Goal: Browse casually

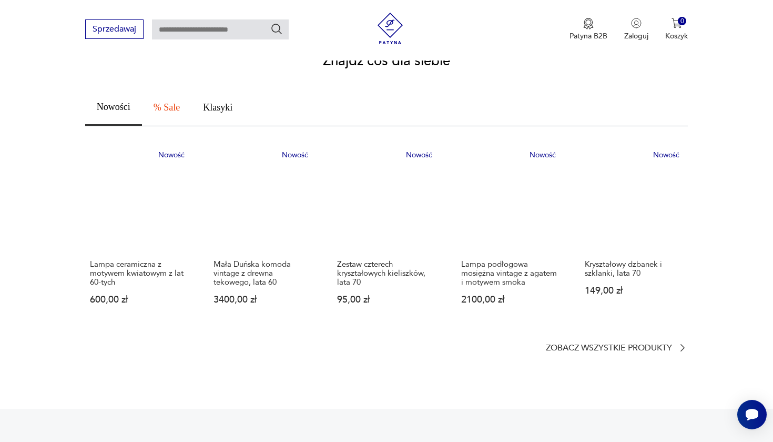
scroll to position [589, 0]
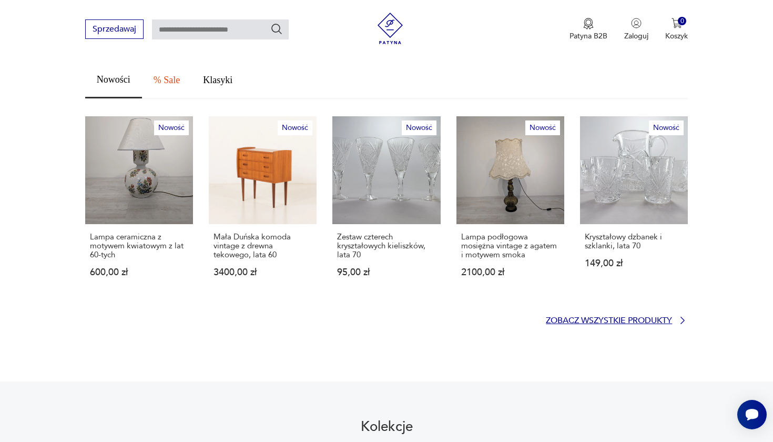
click at [607, 317] on p "Zobacz wszystkie produkty" at bounding box center [609, 320] width 126 height 7
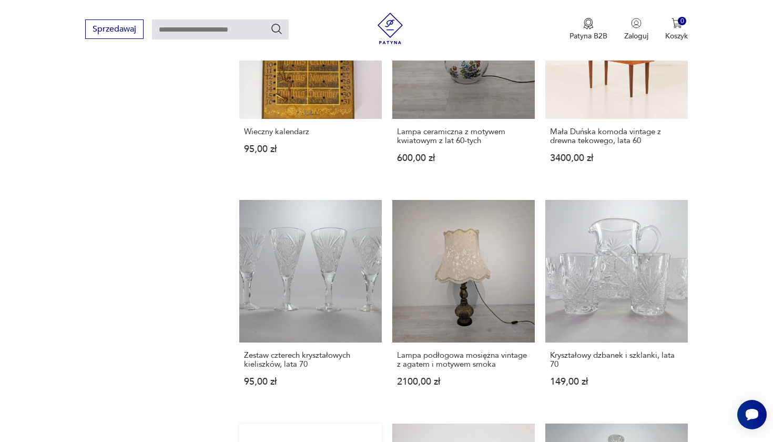
scroll to position [803, 0]
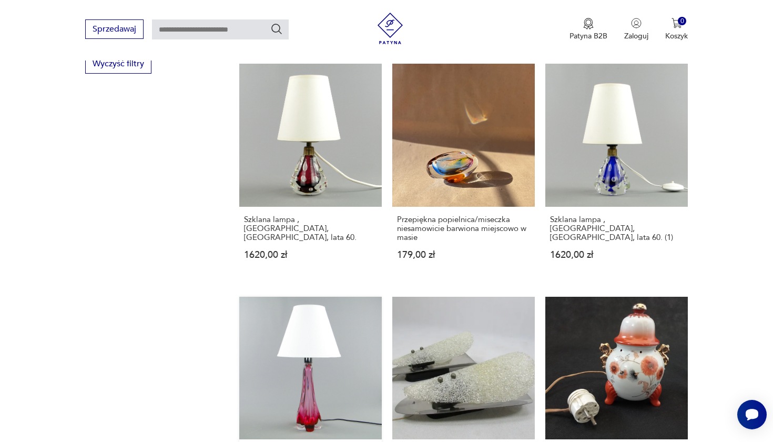
scroll to position [856, 0]
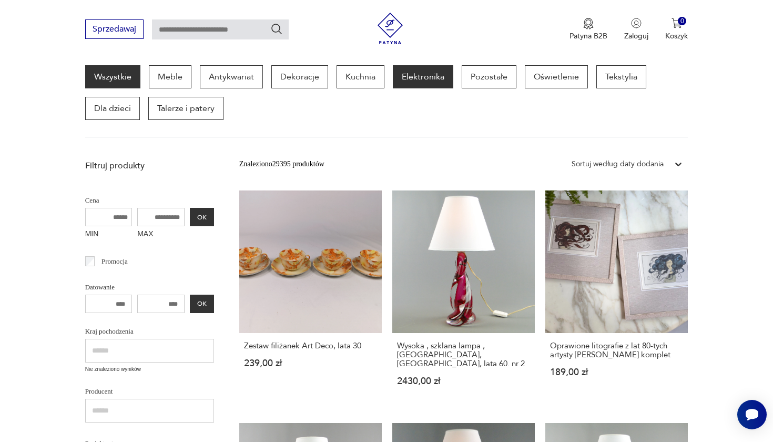
scroll to position [137, 0]
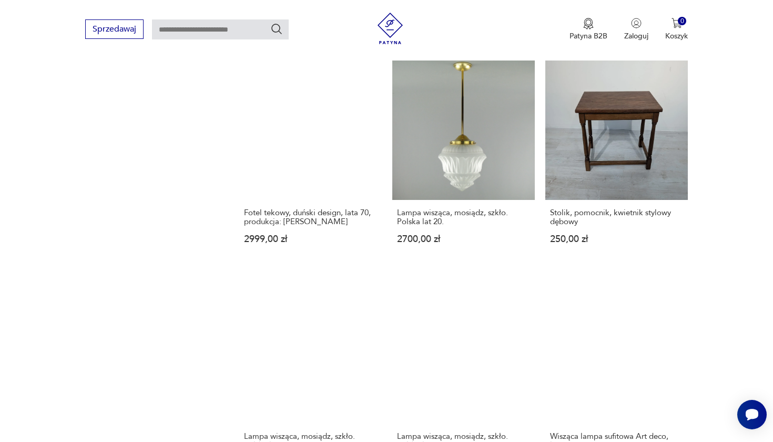
scroll to position [783, 0]
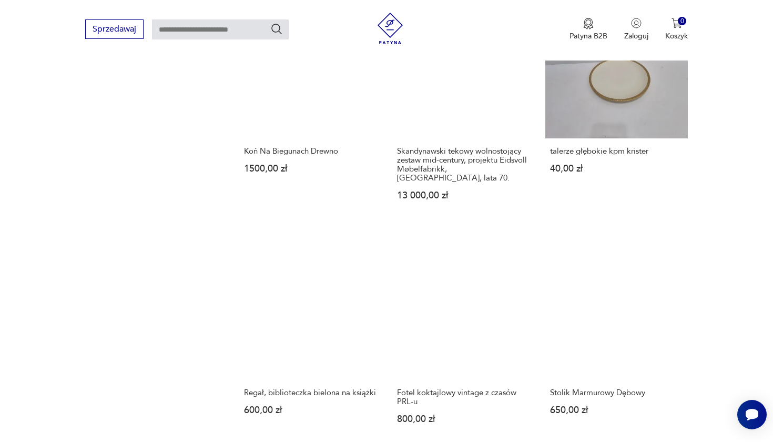
scroll to position [915, 0]
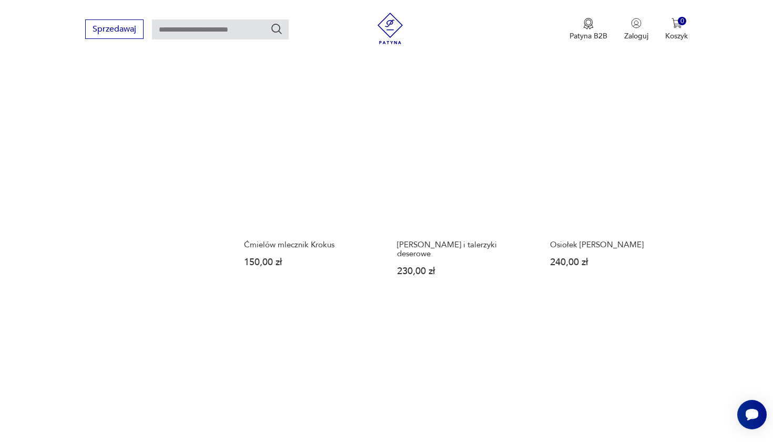
scroll to position [923, 0]
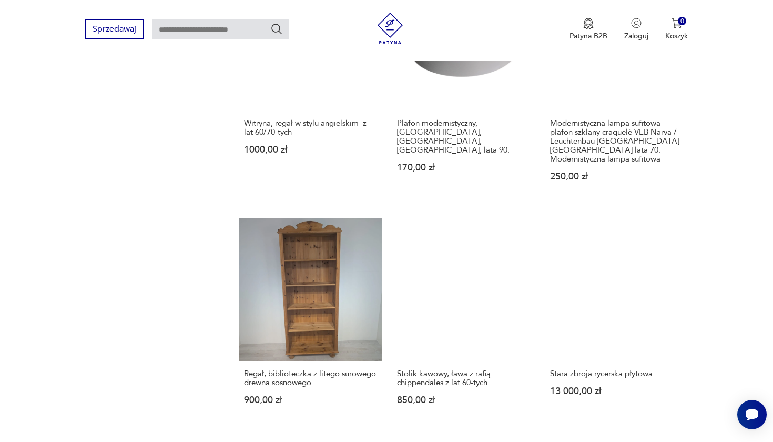
scroll to position [1057, 0]
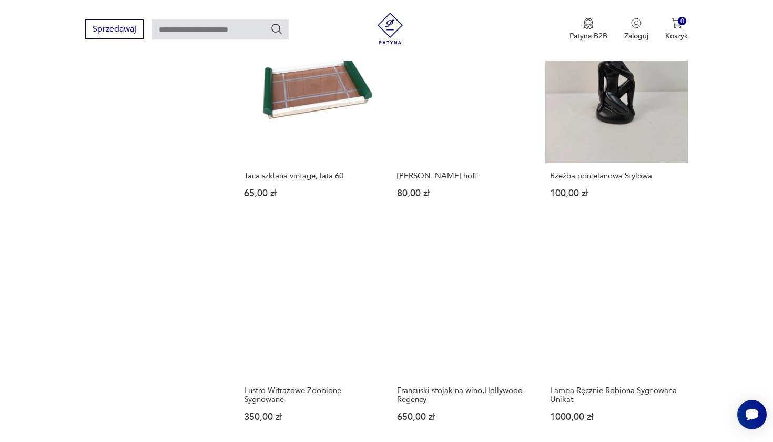
scroll to position [853, 0]
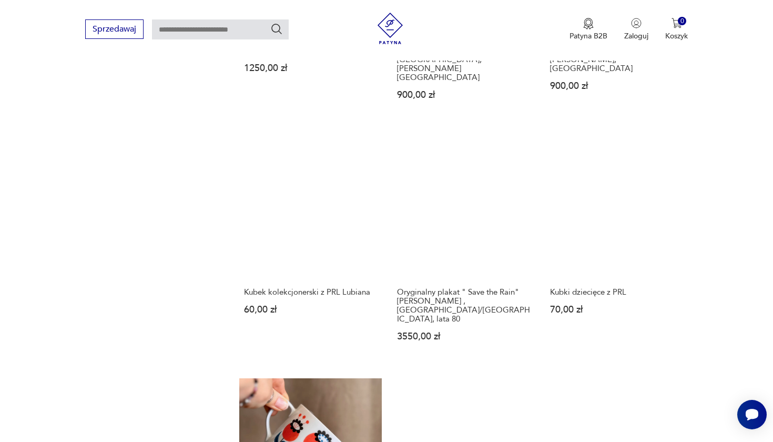
scroll to position [884, 0]
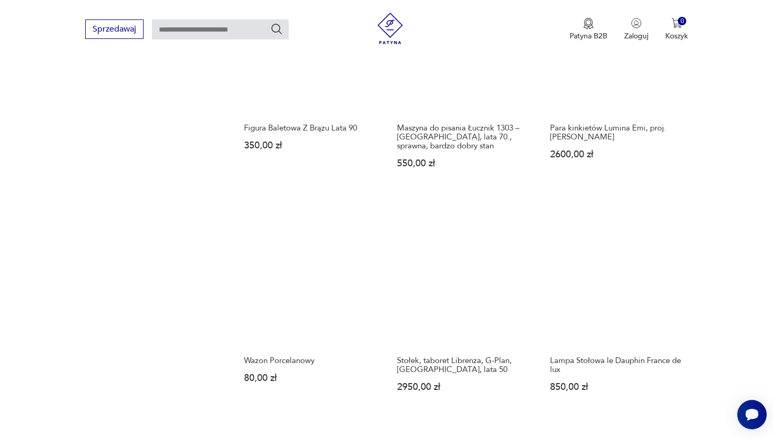
scroll to position [976, 0]
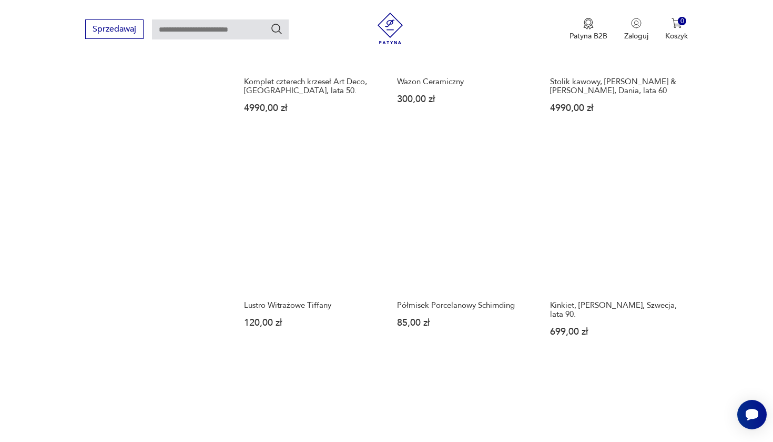
scroll to position [858, 0]
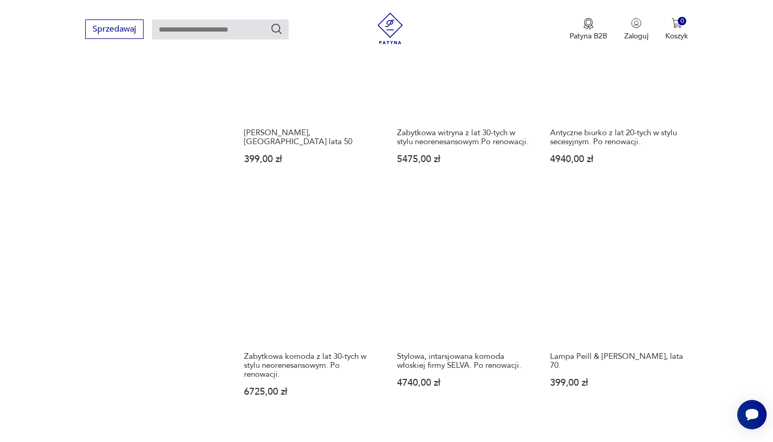
scroll to position [837, 0]
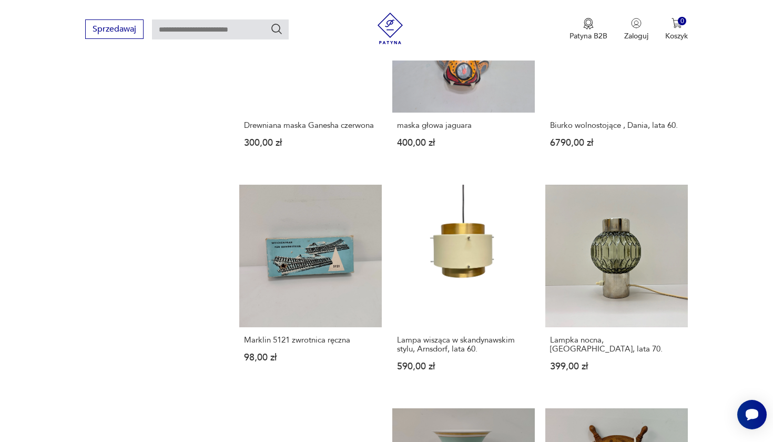
scroll to position [991, 0]
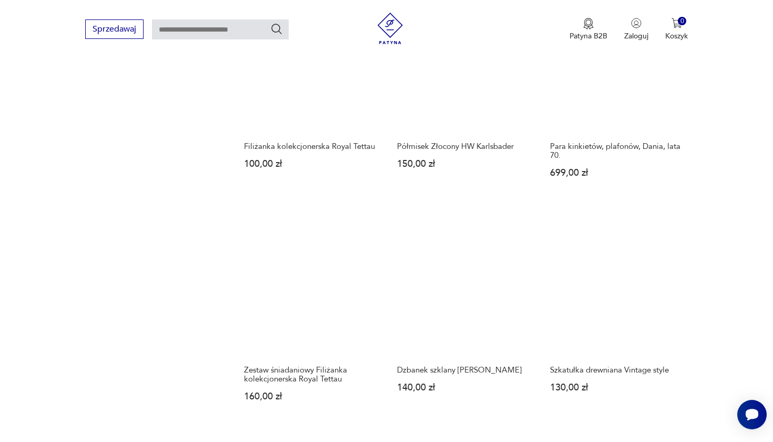
scroll to position [828, 0]
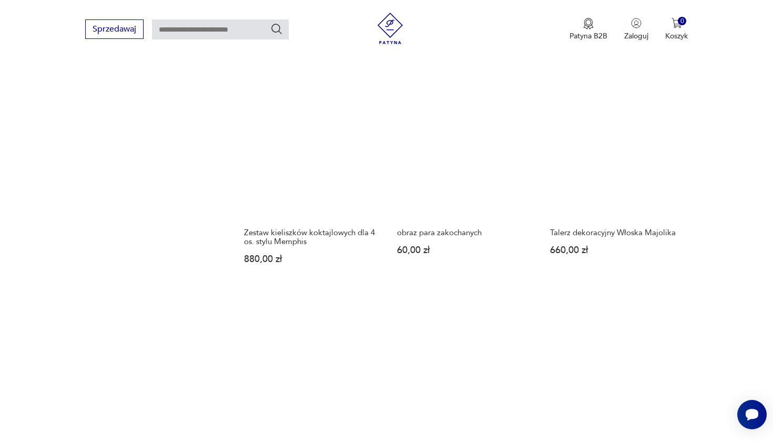
scroll to position [950, 0]
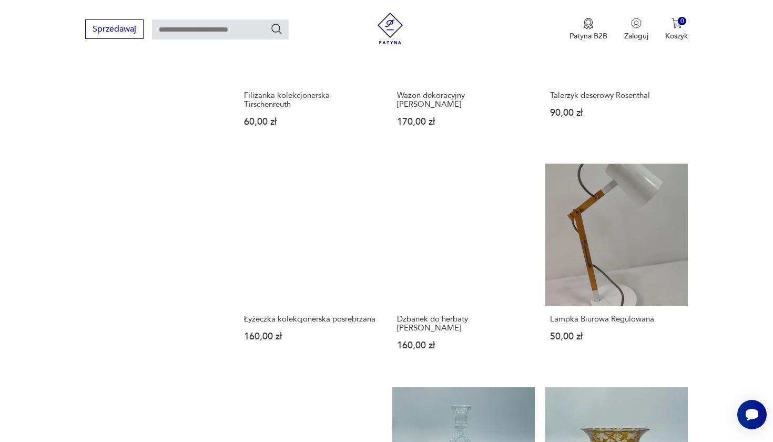
scroll to position [893, 0]
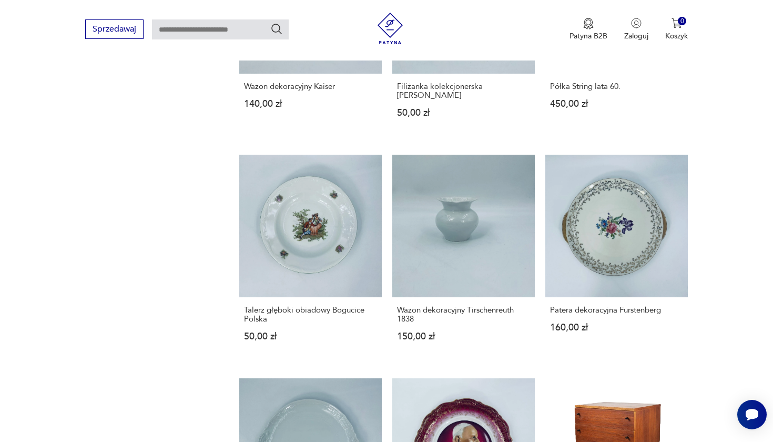
scroll to position [895, 0]
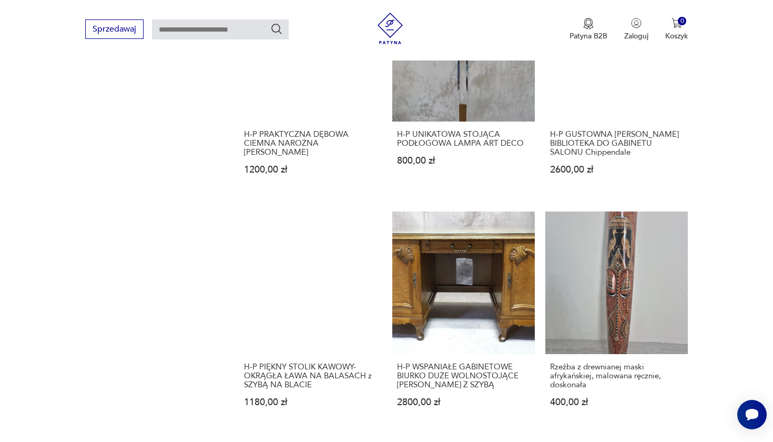
scroll to position [846, 0]
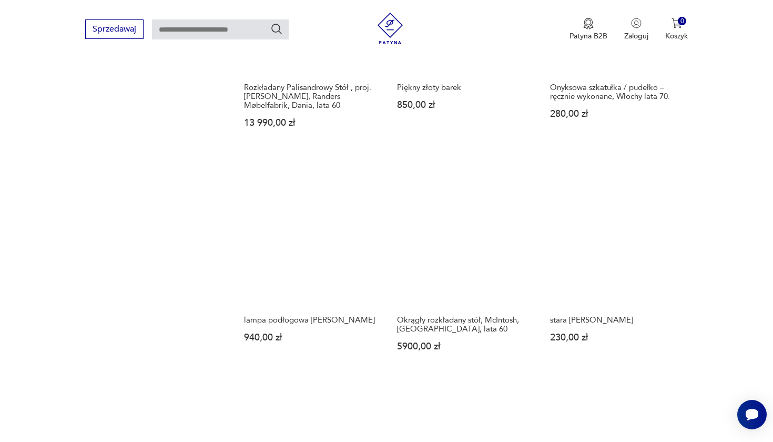
scroll to position [873, 0]
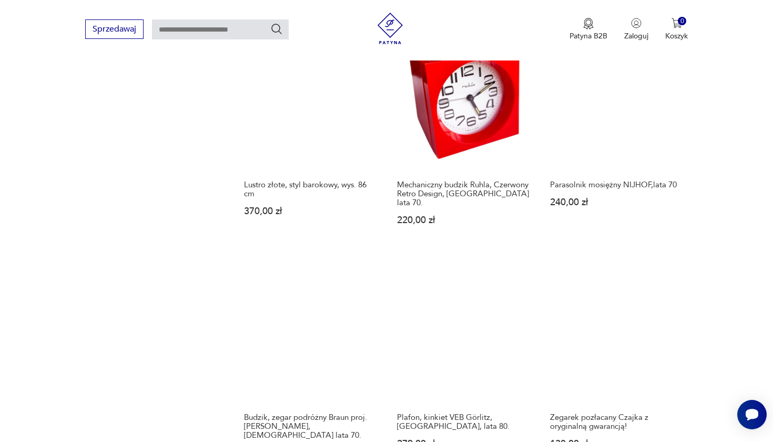
scroll to position [929, 0]
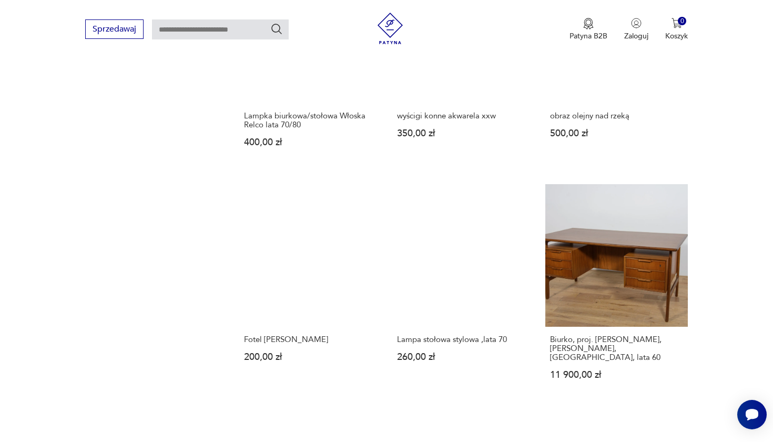
scroll to position [853, 0]
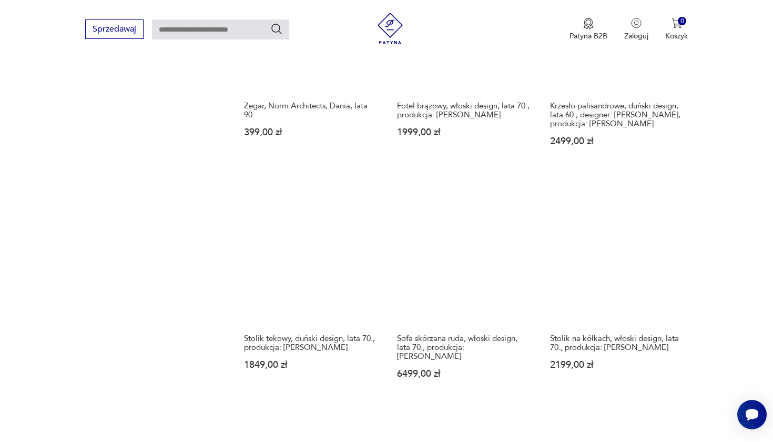
scroll to position [877, 0]
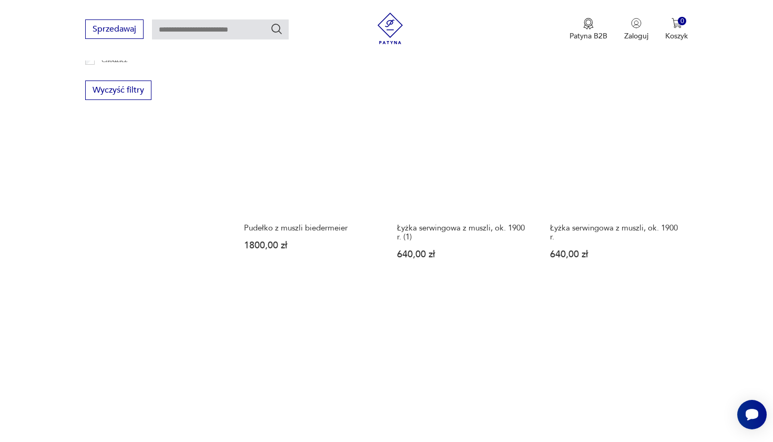
scroll to position [785, 0]
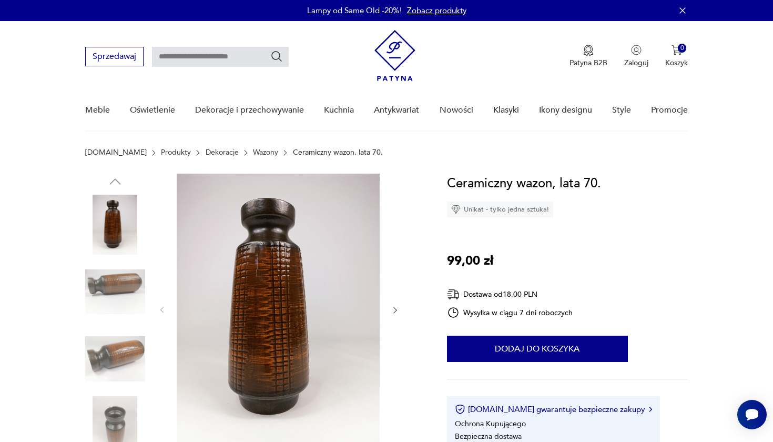
click at [98, 290] on img at bounding box center [115, 292] width 60 height 60
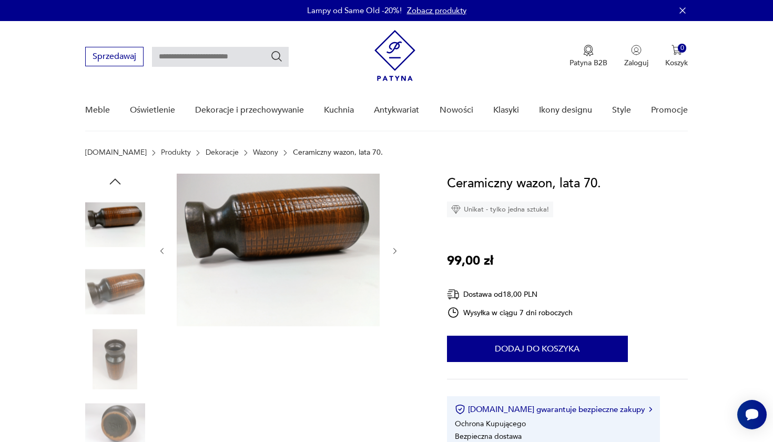
click at [111, 297] on img at bounding box center [115, 292] width 60 height 60
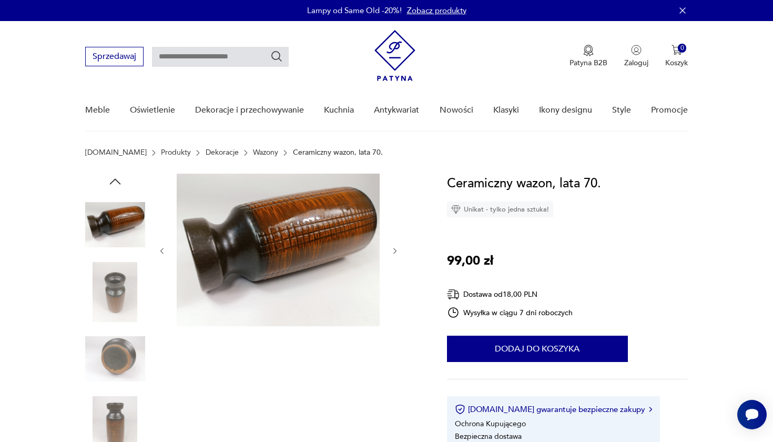
click at [111, 297] on img at bounding box center [115, 292] width 60 height 60
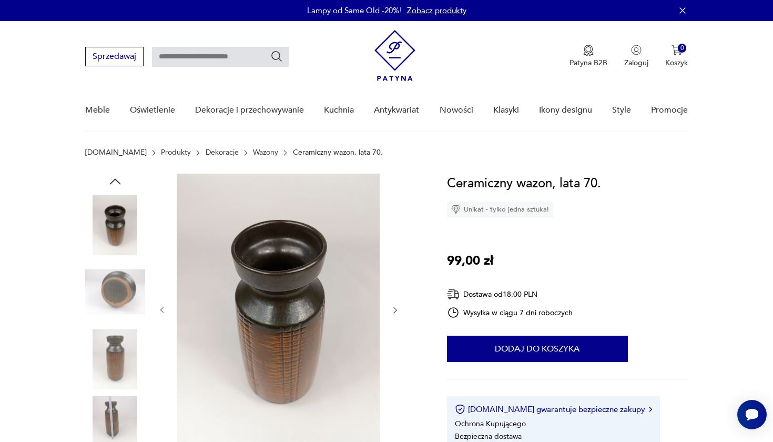
click at [111, 297] on img at bounding box center [115, 292] width 60 height 60
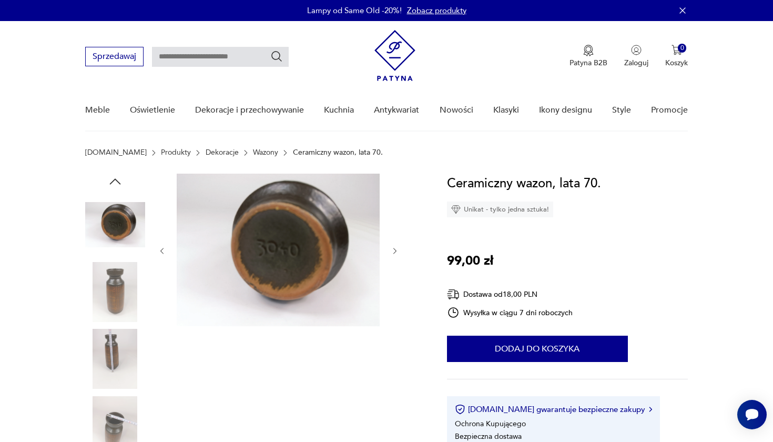
click at [111, 297] on img at bounding box center [115, 292] width 60 height 60
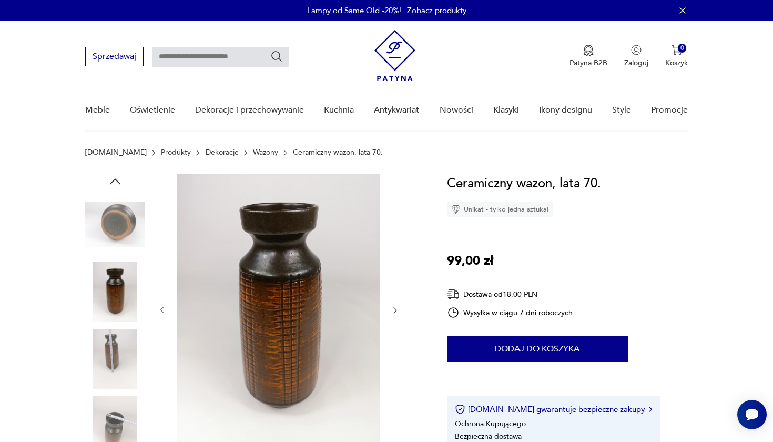
click at [111, 297] on img at bounding box center [115, 292] width 60 height 60
click at [117, 339] on img at bounding box center [115, 359] width 60 height 60
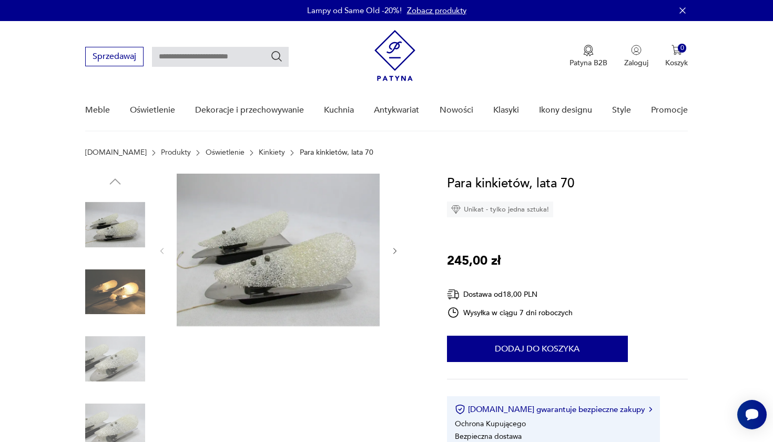
click at [113, 264] on img at bounding box center [115, 292] width 60 height 60
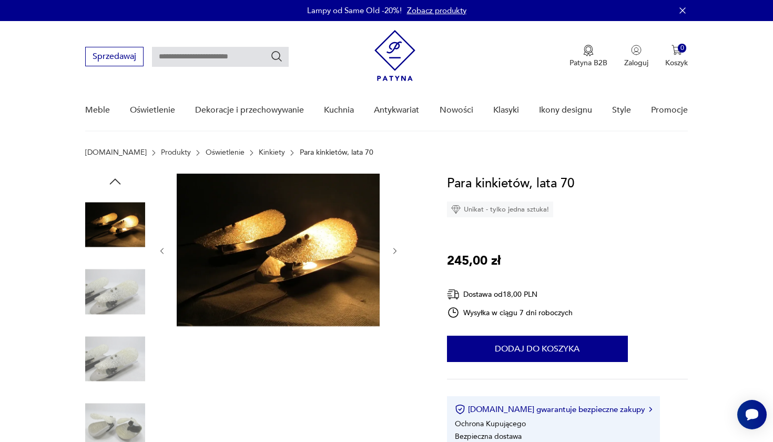
click at [115, 269] on img at bounding box center [115, 292] width 60 height 60
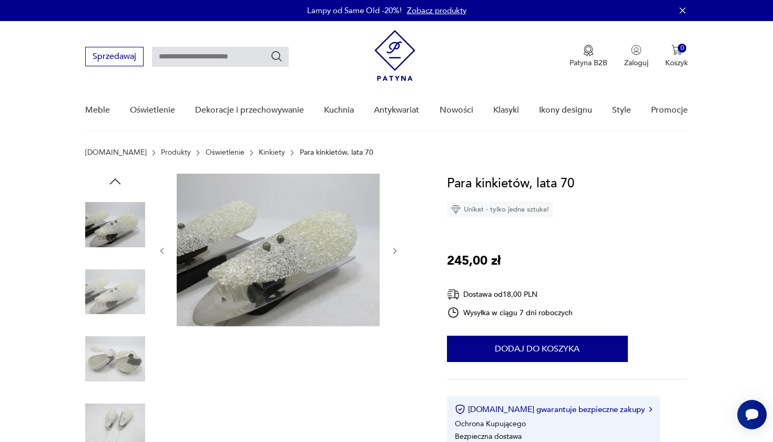
click at [120, 281] on img at bounding box center [115, 292] width 60 height 60
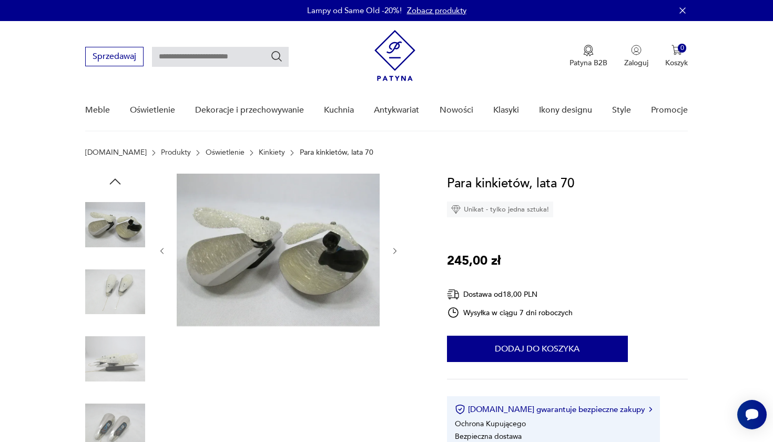
click at [120, 281] on img at bounding box center [115, 292] width 60 height 60
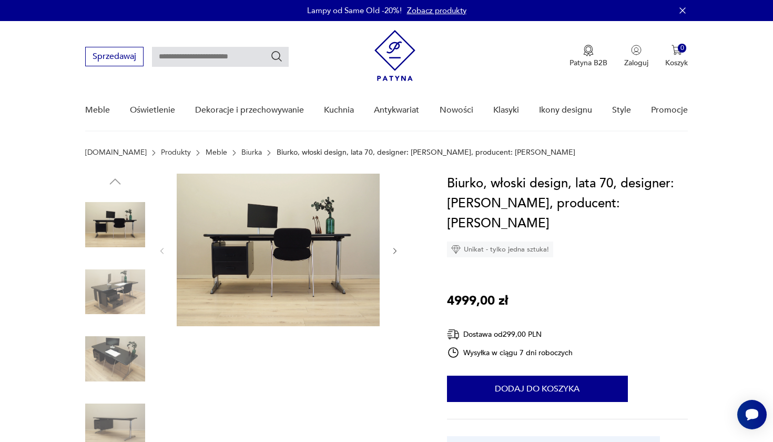
click at [120, 281] on img at bounding box center [115, 292] width 60 height 60
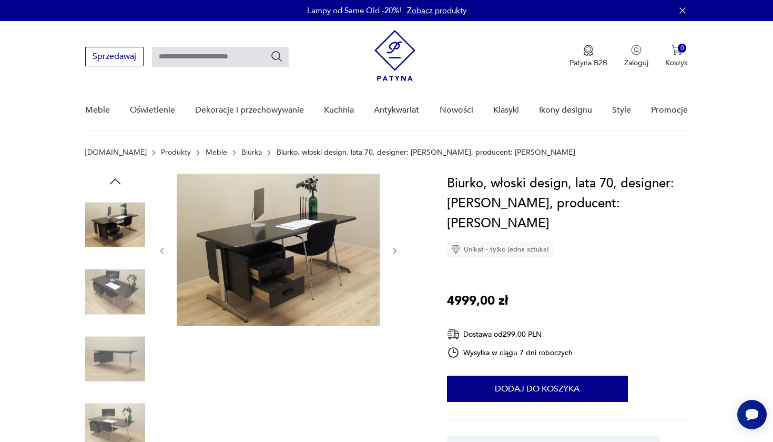
click at [120, 281] on img at bounding box center [115, 292] width 60 height 60
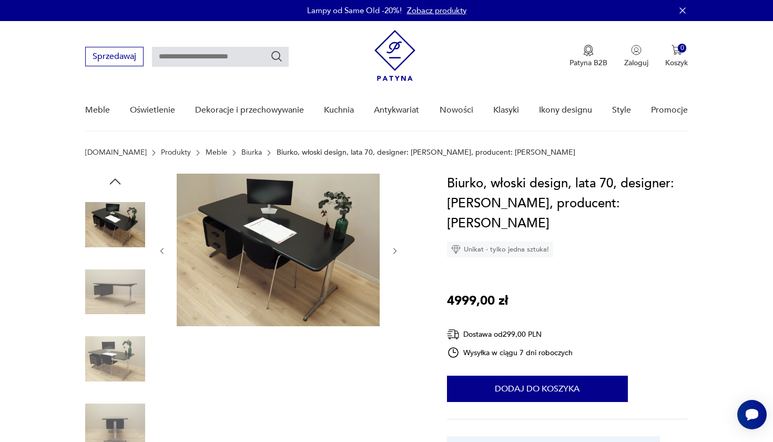
click at [120, 281] on img at bounding box center [115, 292] width 60 height 60
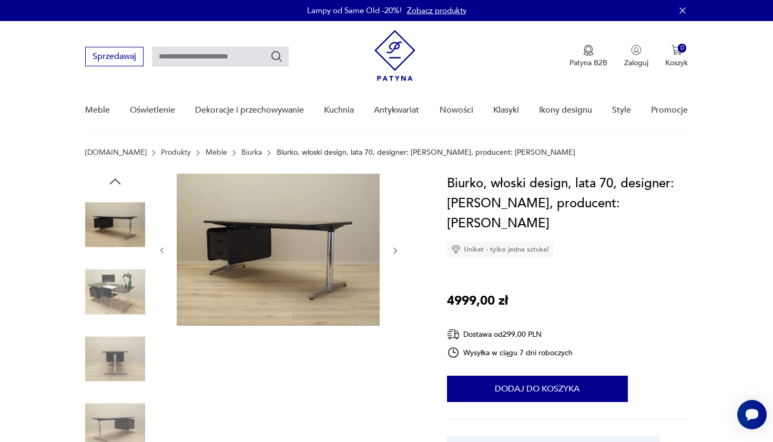
click at [120, 281] on img at bounding box center [115, 292] width 60 height 60
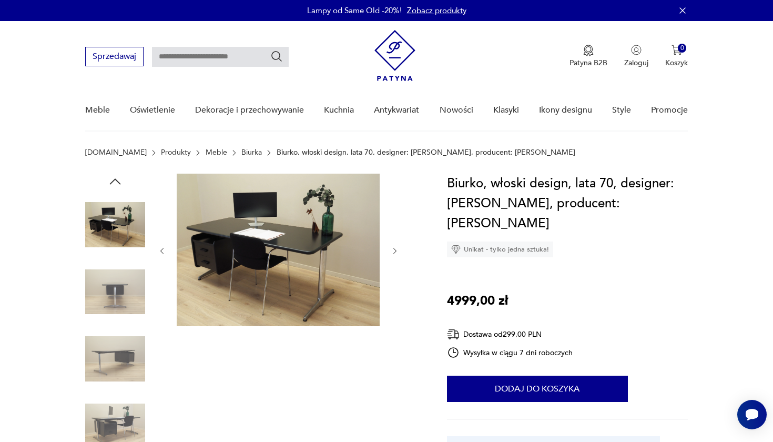
click at [120, 281] on img at bounding box center [115, 292] width 60 height 60
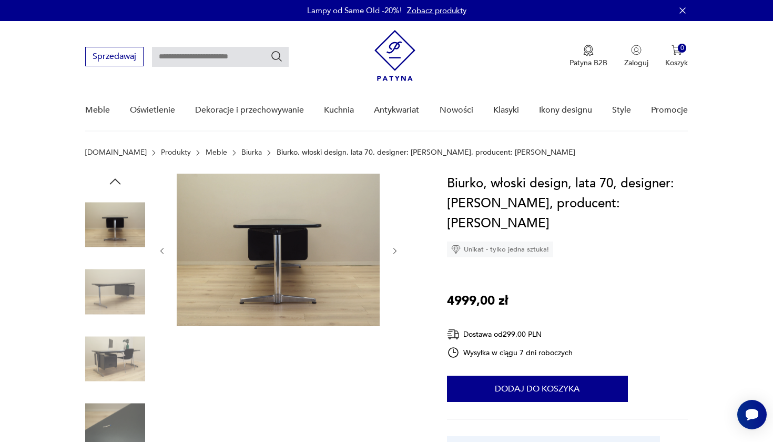
click at [120, 281] on img at bounding box center [115, 292] width 60 height 60
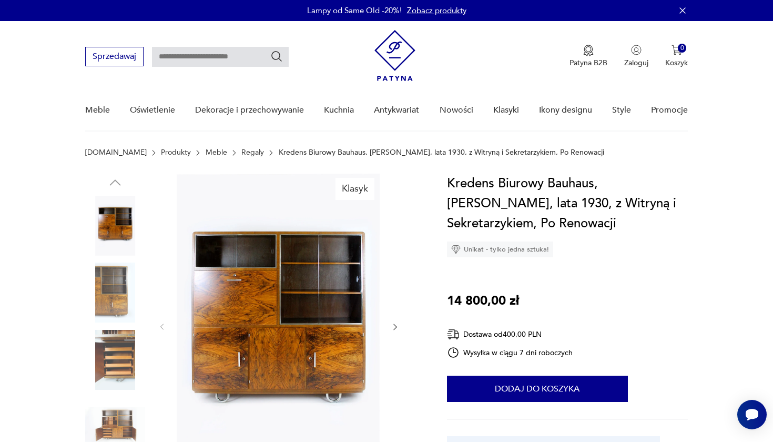
click at [124, 283] on img at bounding box center [115, 292] width 60 height 60
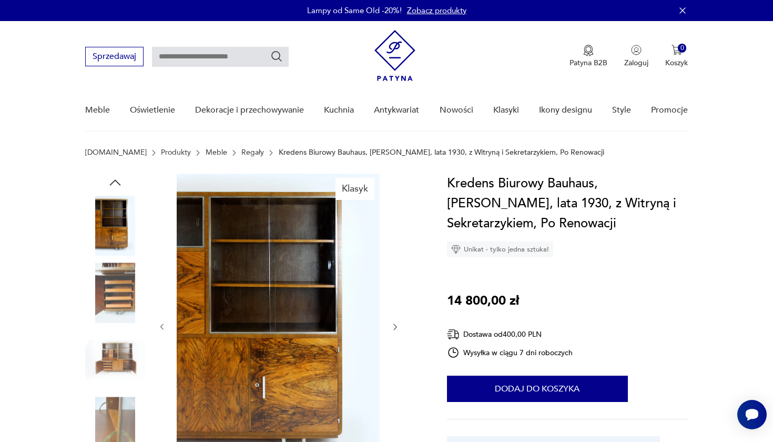
click at [124, 283] on img at bounding box center [115, 292] width 60 height 60
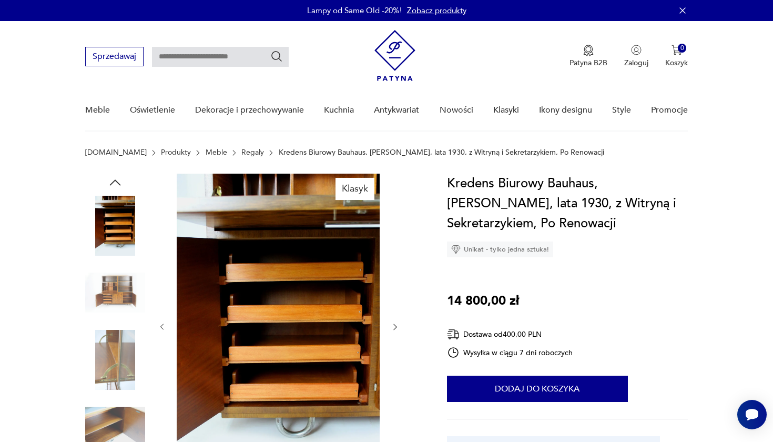
click at [124, 283] on img at bounding box center [115, 292] width 60 height 60
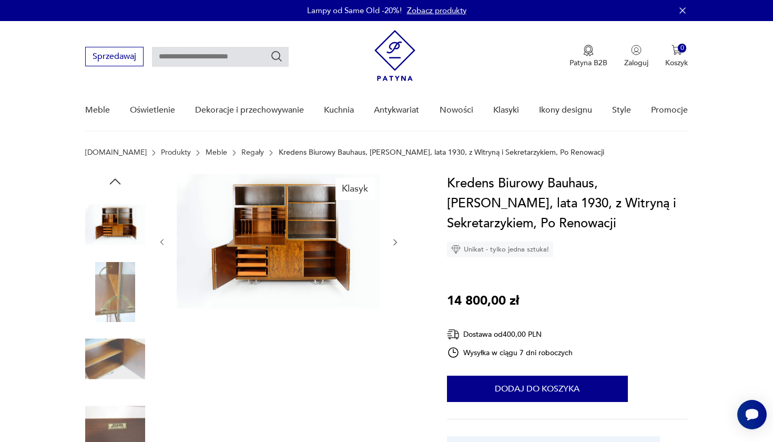
click at [124, 283] on img at bounding box center [115, 292] width 60 height 60
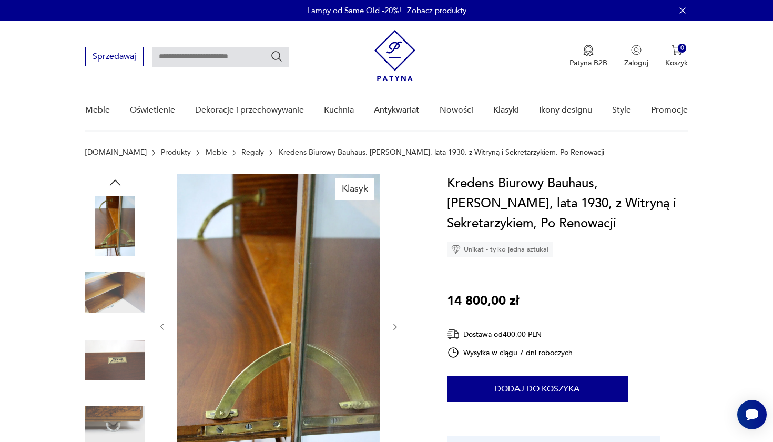
click at [124, 283] on img at bounding box center [115, 292] width 60 height 60
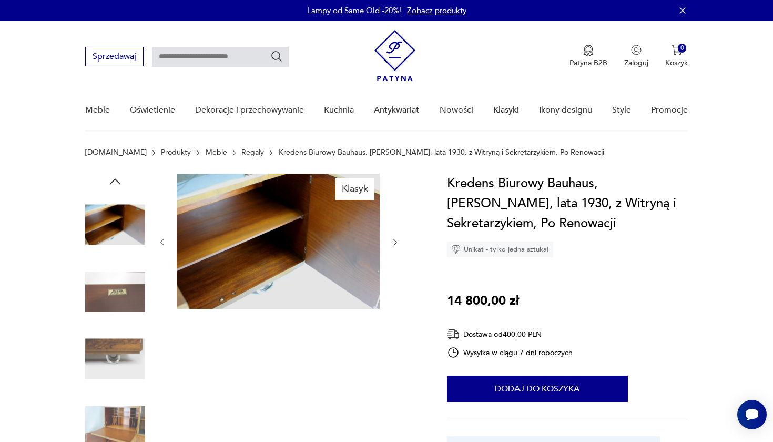
click at [124, 283] on img at bounding box center [115, 292] width 60 height 60
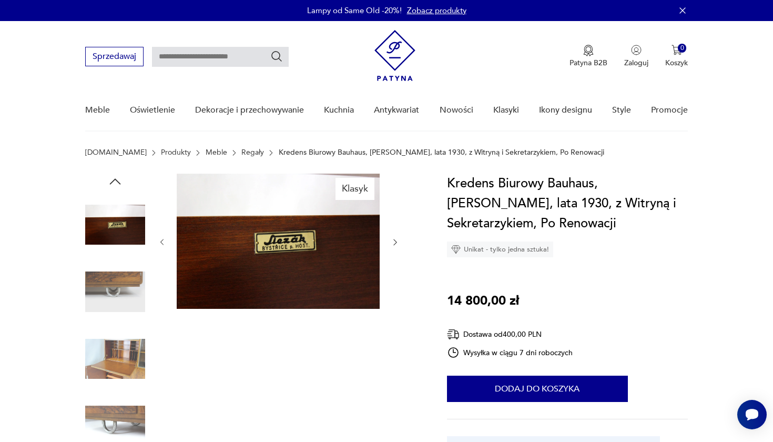
click at [124, 283] on img at bounding box center [115, 292] width 60 height 60
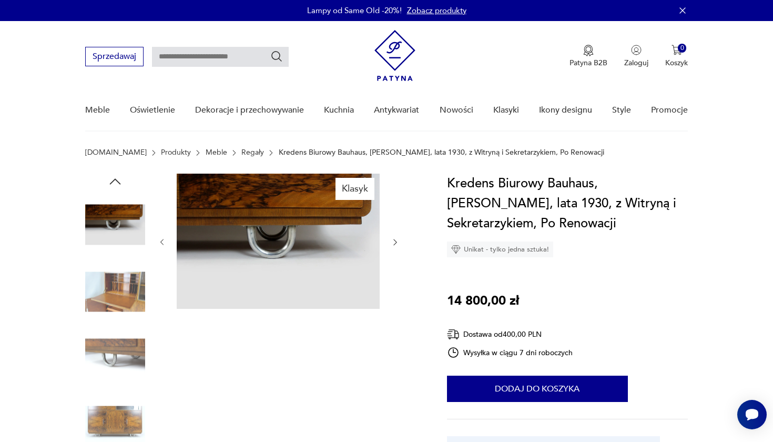
click at [124, 283] on img at bounding box center [115, 292] width 60 height 60
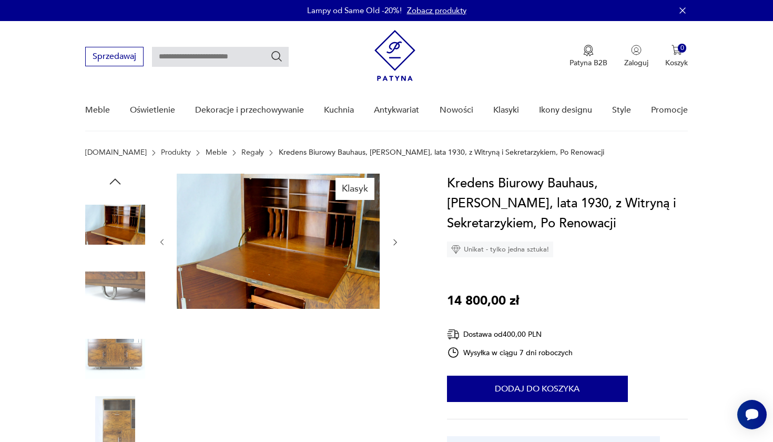
click at [124, 283] on img at bounding box center [115, 292] width 60 height 60
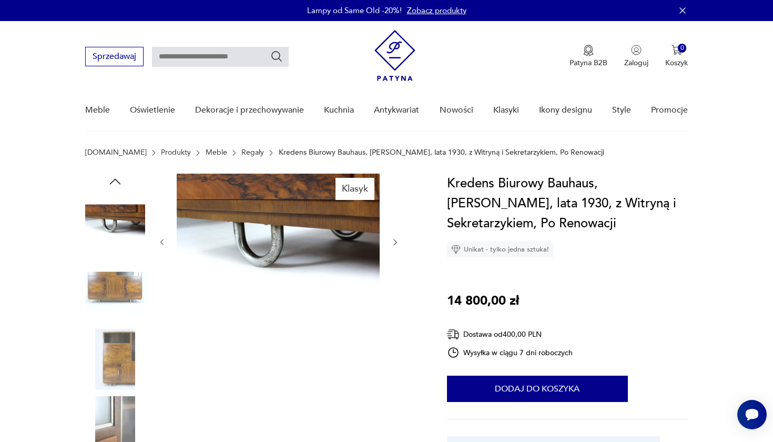
click at [124, 283] on img at bounding box center [115, 292] width 60 height 60
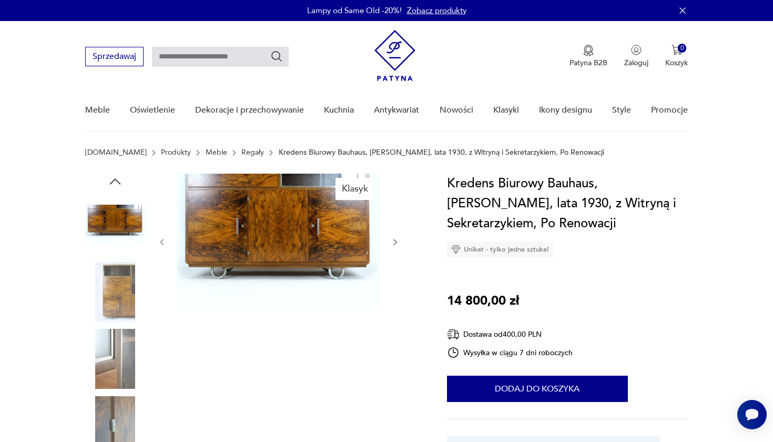
click at [124, 283] on img at bounding box center [115, 292] width 60 height 60
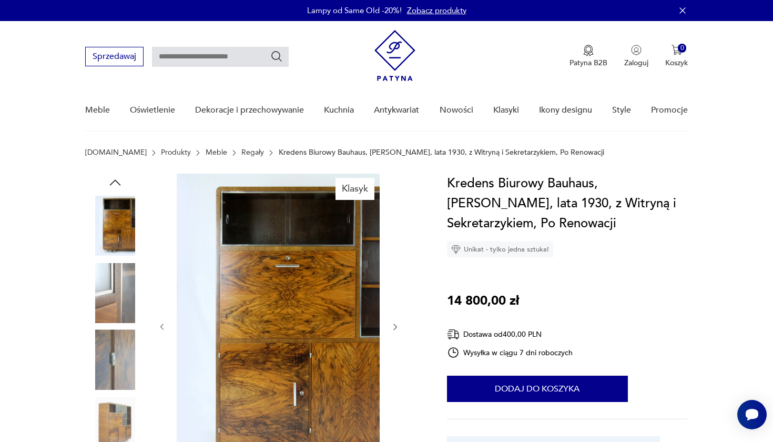
click at [124, 283] on img at bounding box center [115, 292] width 60 height 60
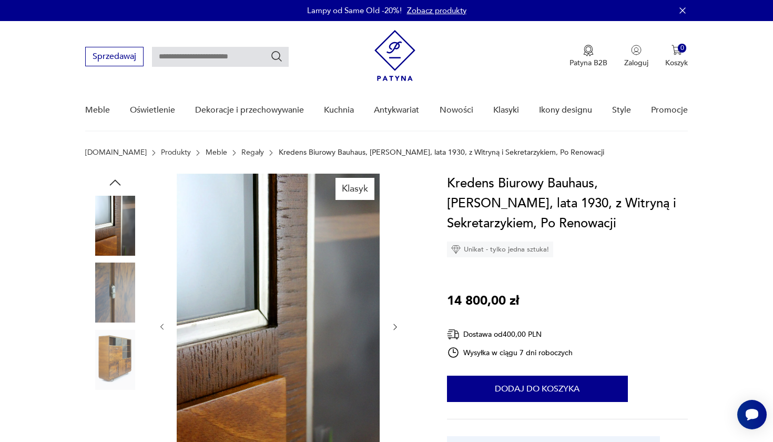
click at [124, 283] on img at bounding box center [115, 292] width 60 height 60
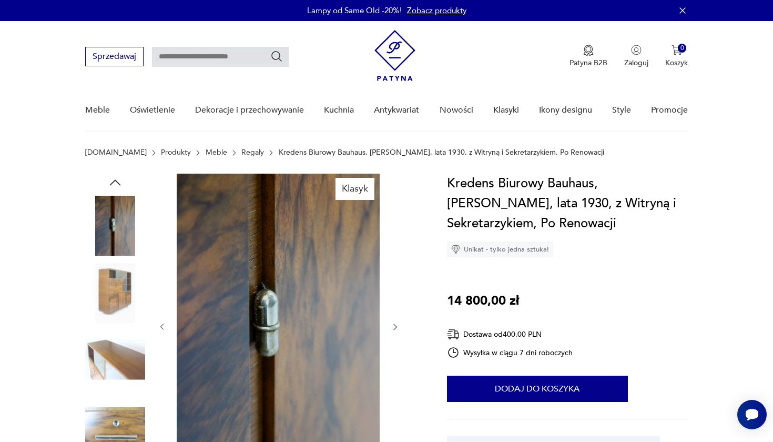
click at [124, 283] on img at bounding box center [115, 292] width 60 height 60
